Goal: Information Seeking & Learning: Learn about a topic

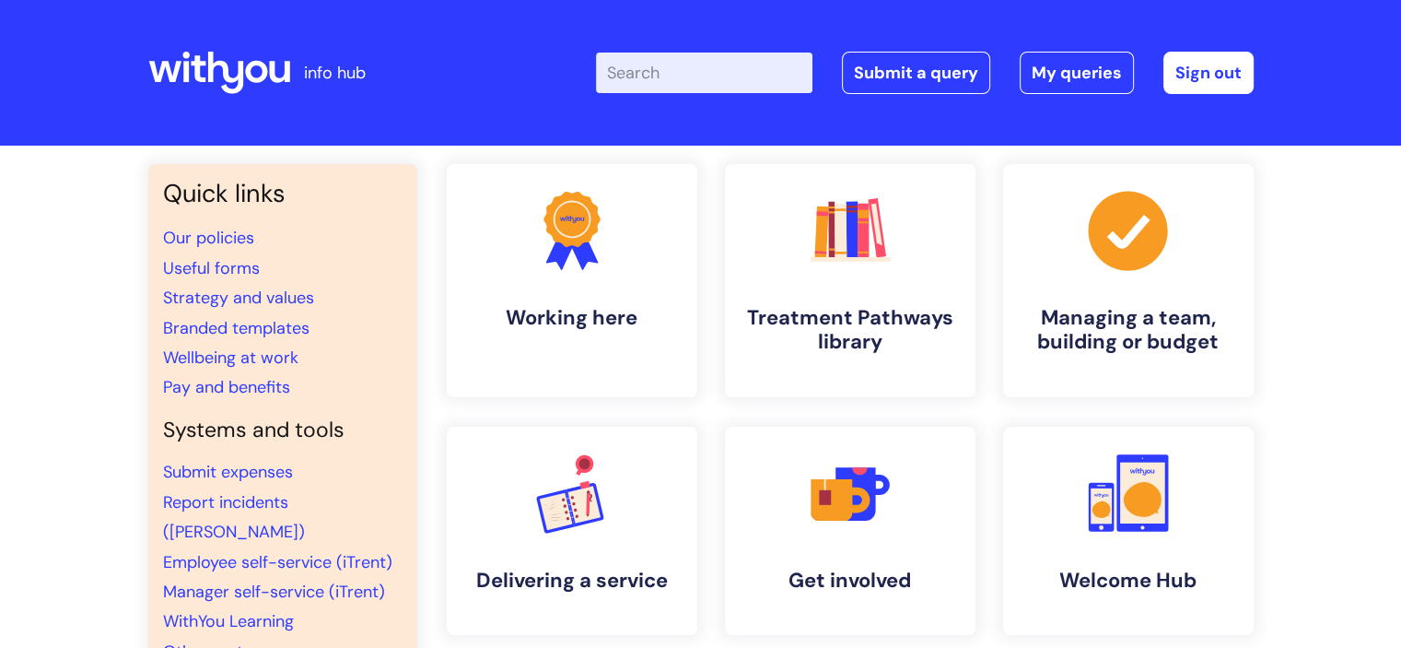
click at [662, 84] on input "Enter your search term here..." at bounding box center [704, 73] width 217 height 41
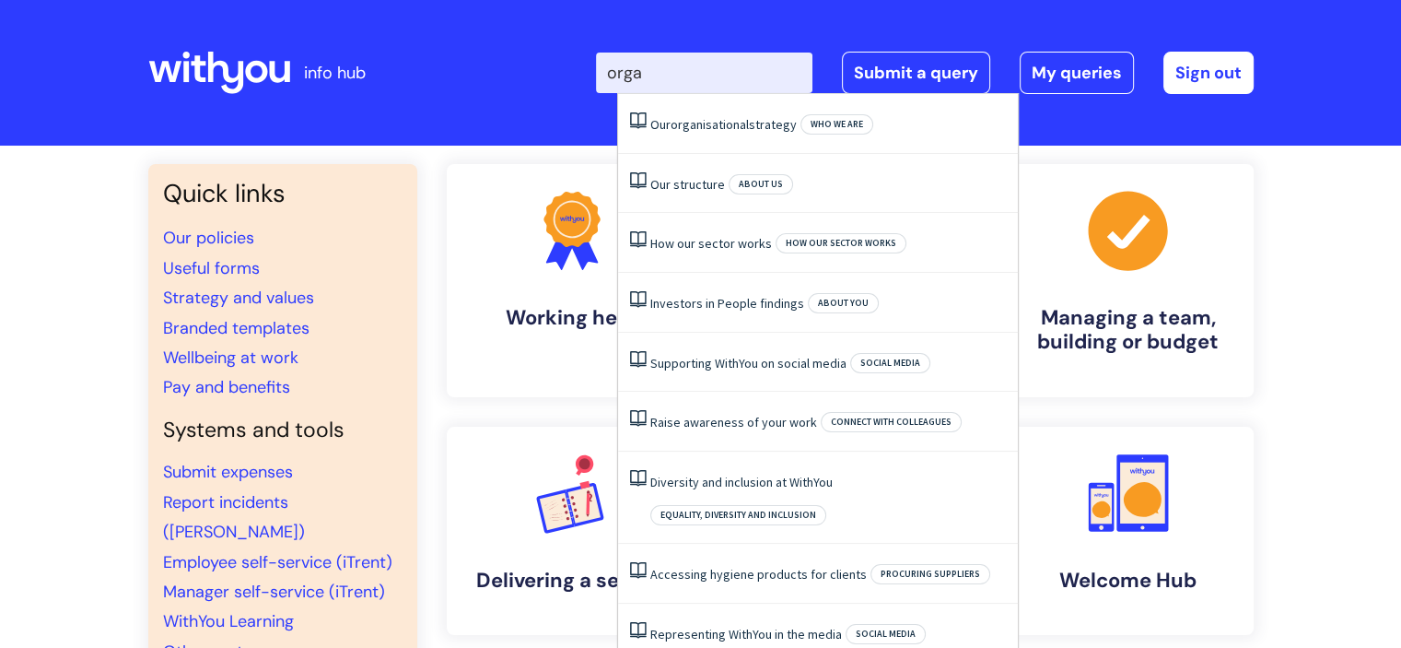
type input "organ"
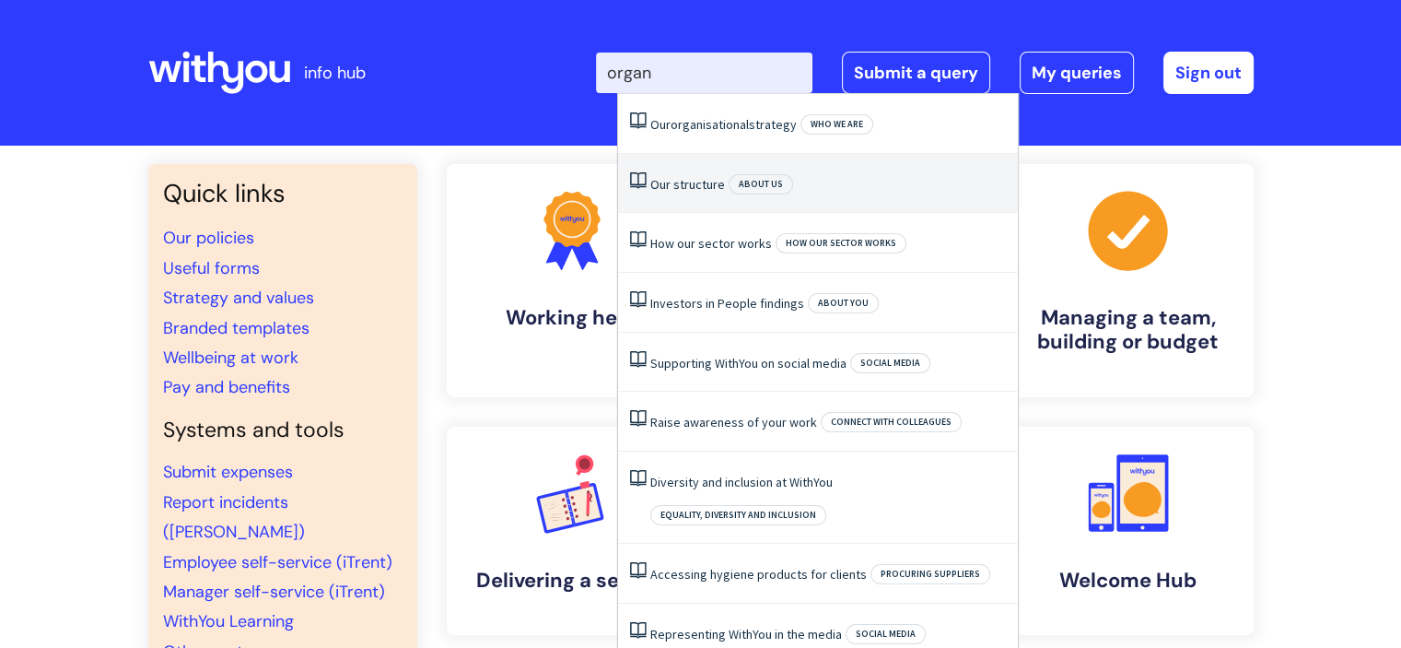
click at [702, 191] on link "Our structure" at bounding box center [687, 184] width 75 height 17
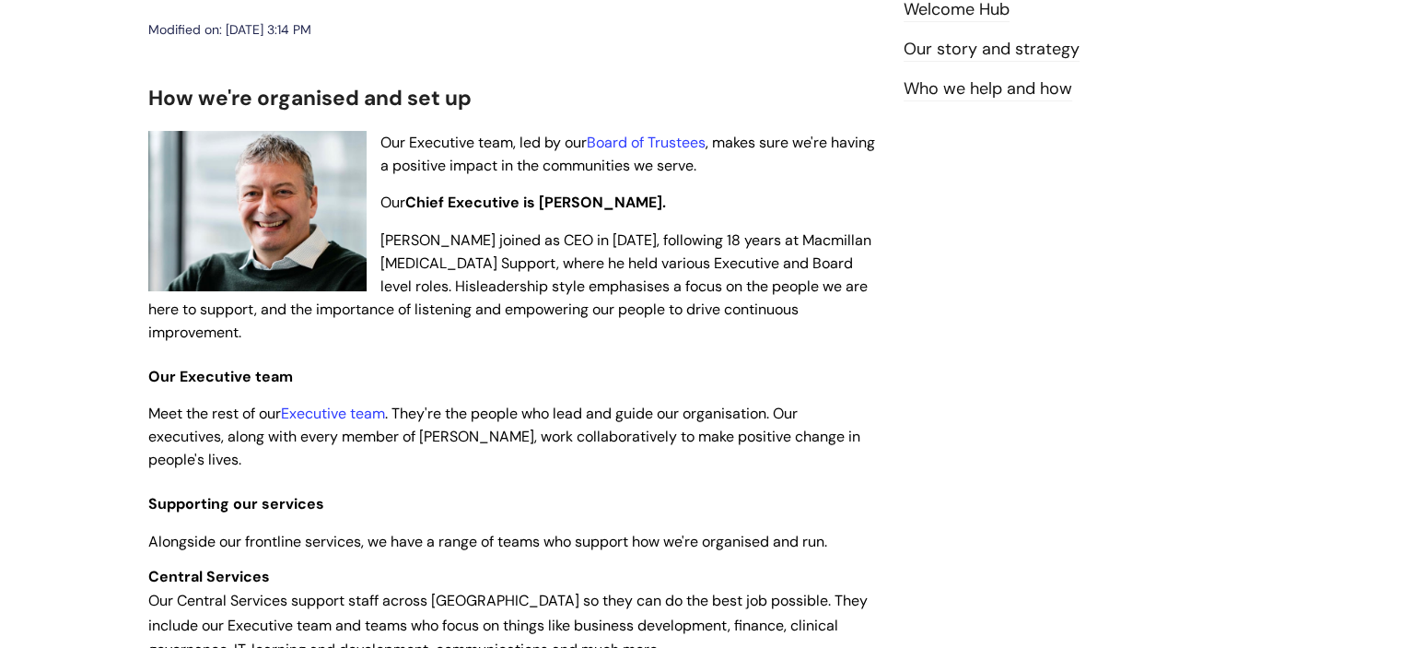
scroll to position [301, 0]
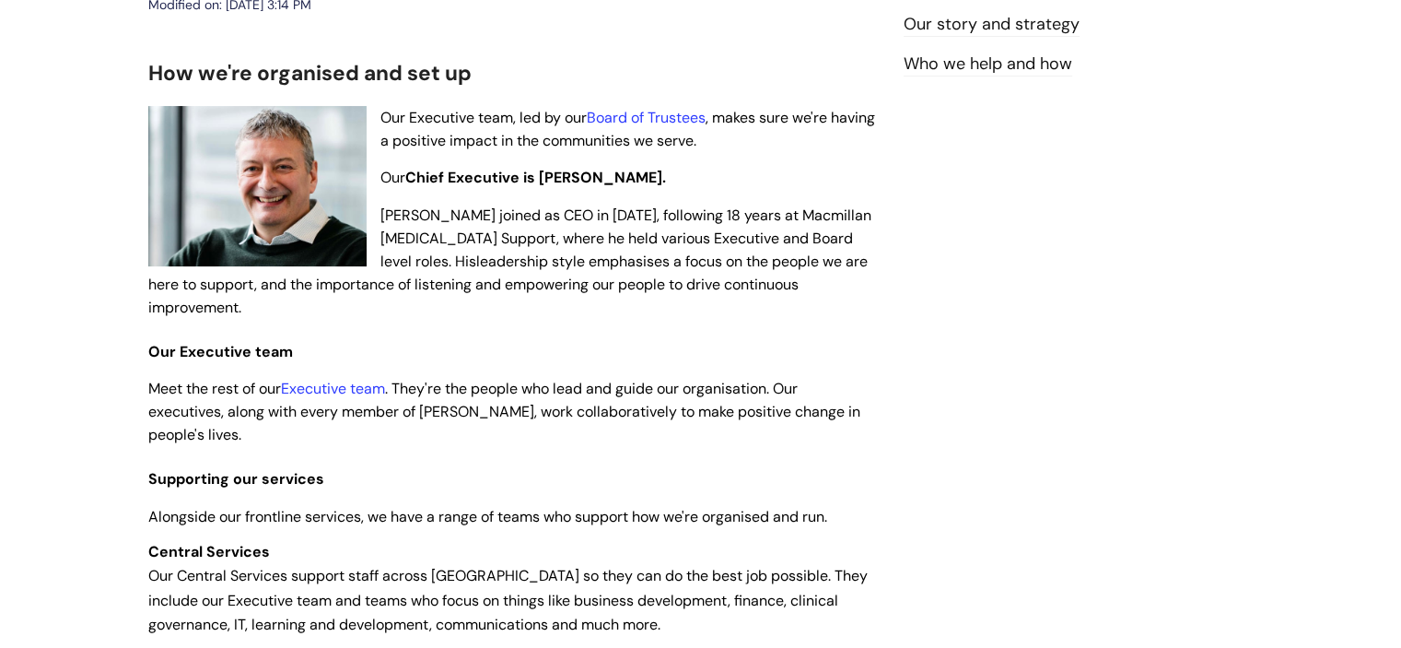
click at [1401, 296] on html "info hub Enter your search term here... Search Submit a query My queries Welcom…" at bounding box center [700, 23] width 1401 height 648
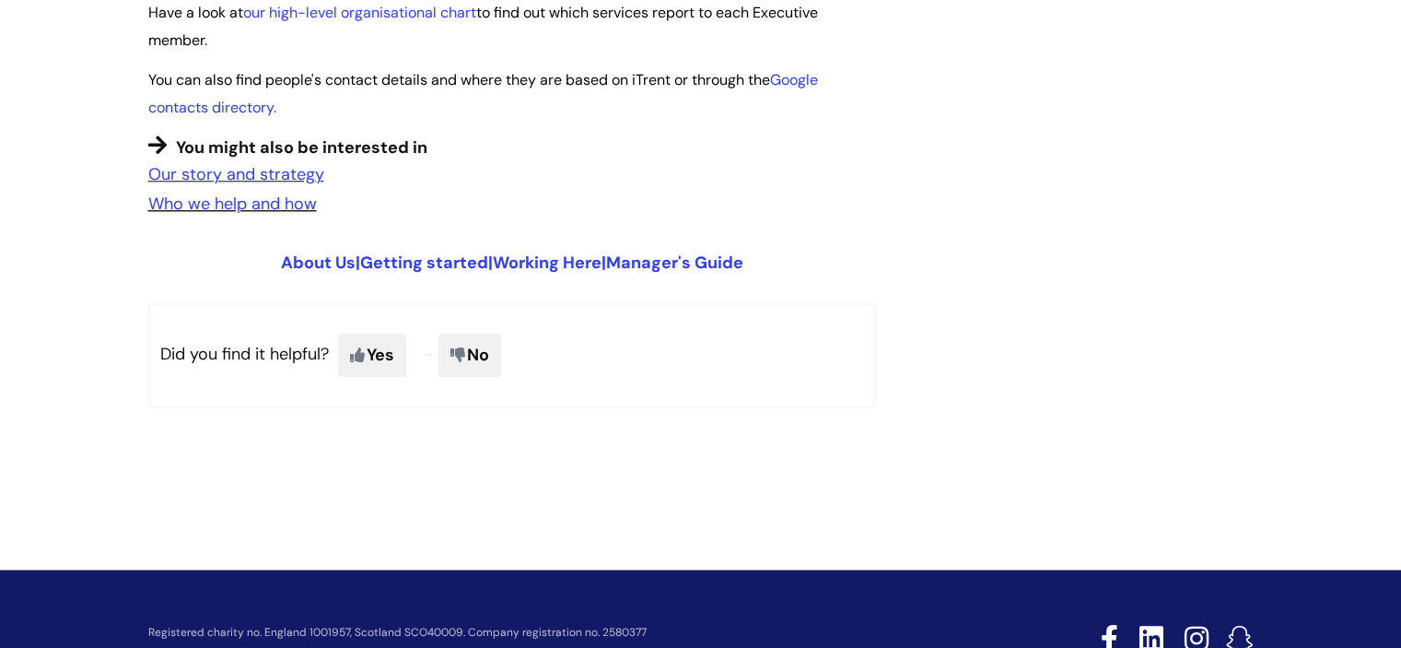
scroll to position [0, 0]
